Goal: Task Accomplishment & Management: Complete application form

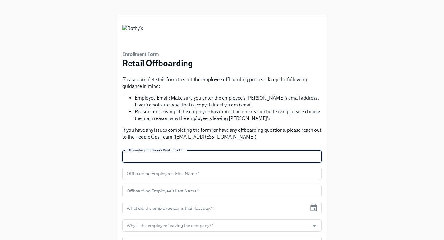
click at [205, 156] on input "text" at bounding box center [221, 156] width 199 height 12
type input "[EMAIL_ADDRESS][DOMAIN_NAME]"
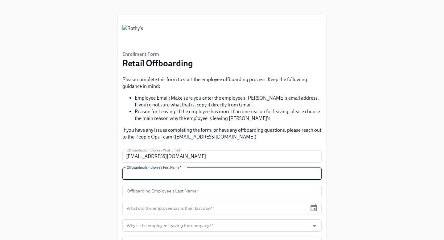
click at [196, 174] on input "text" at bounding box center [221, 173] width 199 height 12
type input "Mykel"
click at [198, 190] on input "text" at bounding box center [221, 191] width 199 height 12
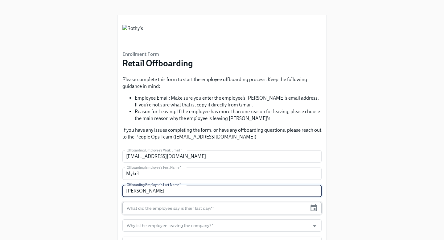
type input "[PERSON_NAME]"
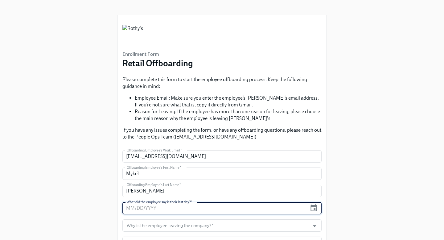
click at [214, 210] on input "text" at bounding box center [214, 208] width 185 height 12
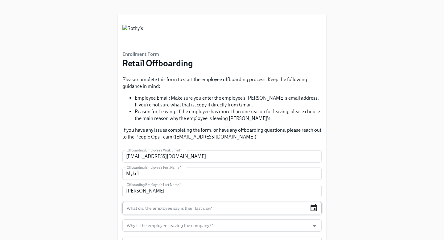
click at [315, 208] on icon "button" at bounding box center [313, 208] width 8 height 8
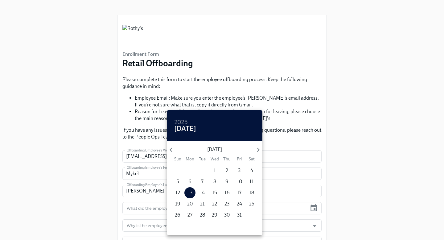
click at [190, 213] on p "27" at bounding box center [189, 214] width 5 height 7
type input "[DATE]"
click at [353, 157] on div at bounding box center [222, 120] width 444 height 240
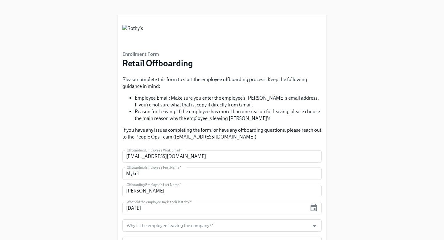
scroll to position [51, 0]
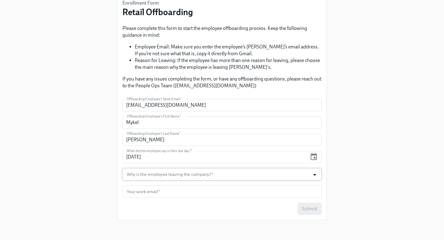
click at [314, 175] on icon "Open" at bounding box center [314, 174] width 8 height 8
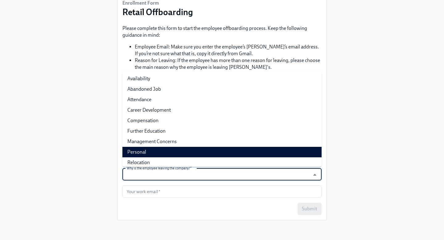
click at [290, 154] on li "Personal" at bounding box center [221, 152] width 199 height 10
type input "Personal"
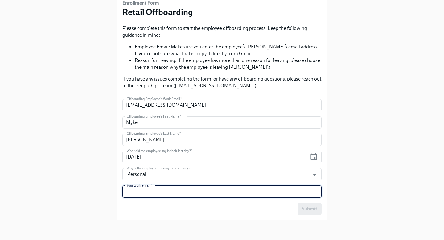
click at [264, 193] on input "text" at bounding box center [221, 191] width 199 height 12
type input "[EMAIL_ADDRESS][DOMAIN_NAME]"
click at [314, 213] on button "Submit" at bounding box center [309, 208] width 24 height 12
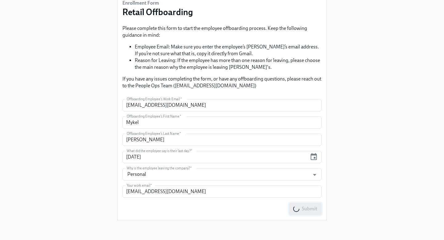
scroll to position [0, 0]
